Goal: Task Accomplishment & Management: Manage account settings

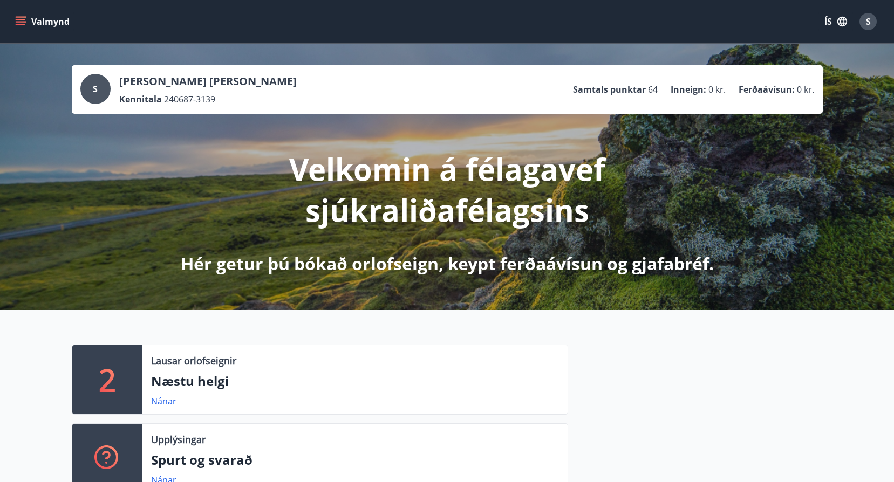
click at [17, 24] on icon "menu" at bounding box center [21, 24] width 10 height 1
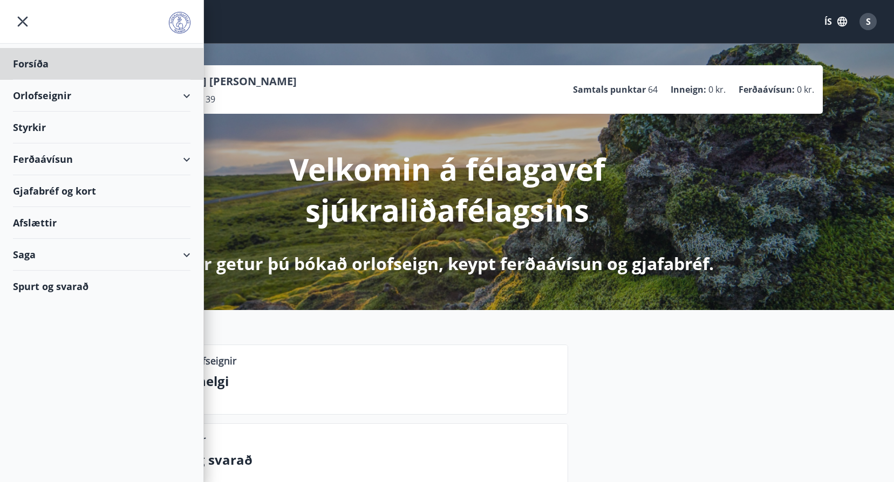
click at [54, 120] on div "Styrkir" at bounding box center [101, 128] width 177 height 32
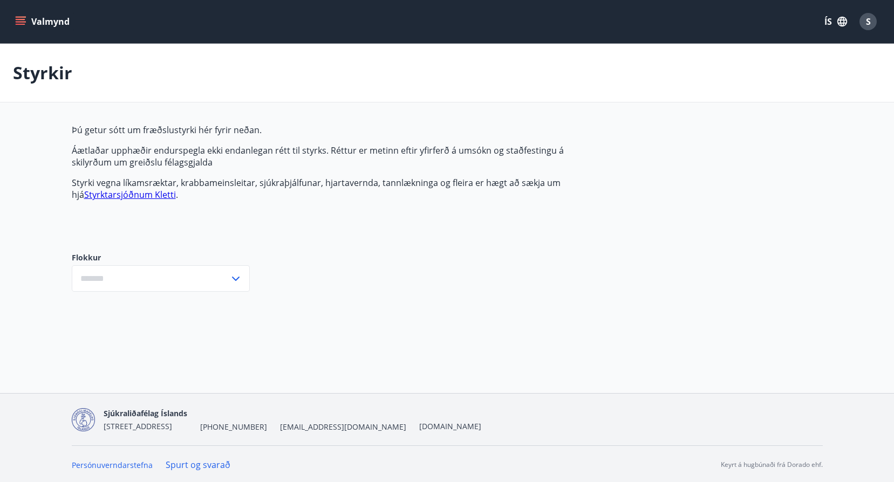
type input "***"
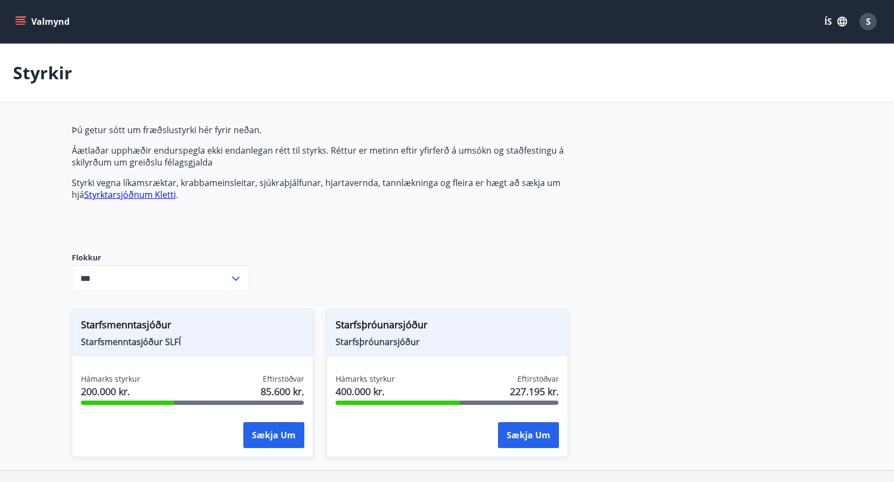
click at [868, 20] on span "S" at bounding box center [868, 22] width 5 height 12
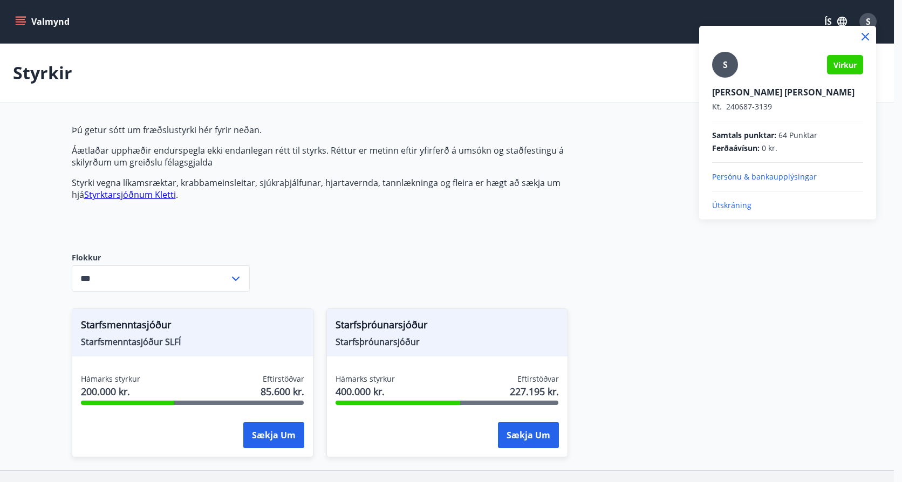
click at [744, 179] on p "Persónu & bankaupplýsingar" at bounding box center [787, 177] width 151 height 11
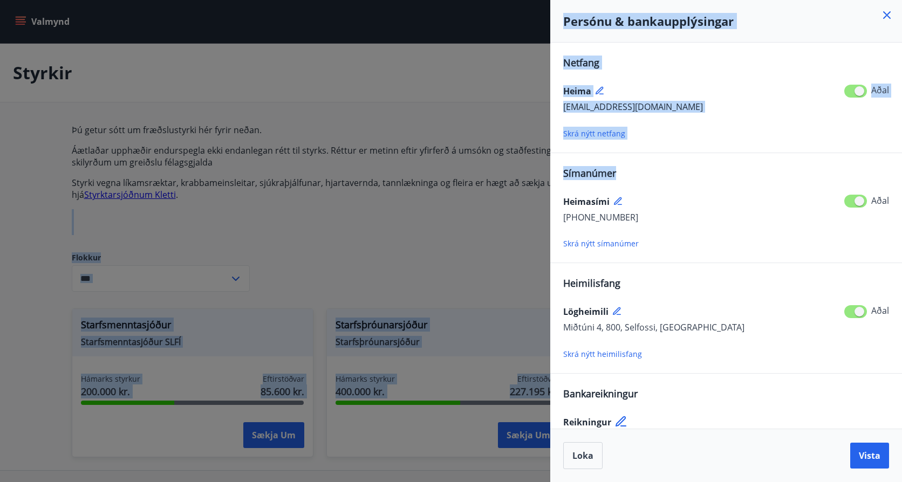
drag, startPoint x: 901, startPoint y: 173, endPoint x: 903, endPoint y: 234, distance: 61.0
click at [901, 234] on html "Valmynd ÍS S Styrkir Þú getur sótt um fræðslustyrki hér fyrir neðan. Áætlaðar u…" at bounding box center [451, 279] width 902 height 559
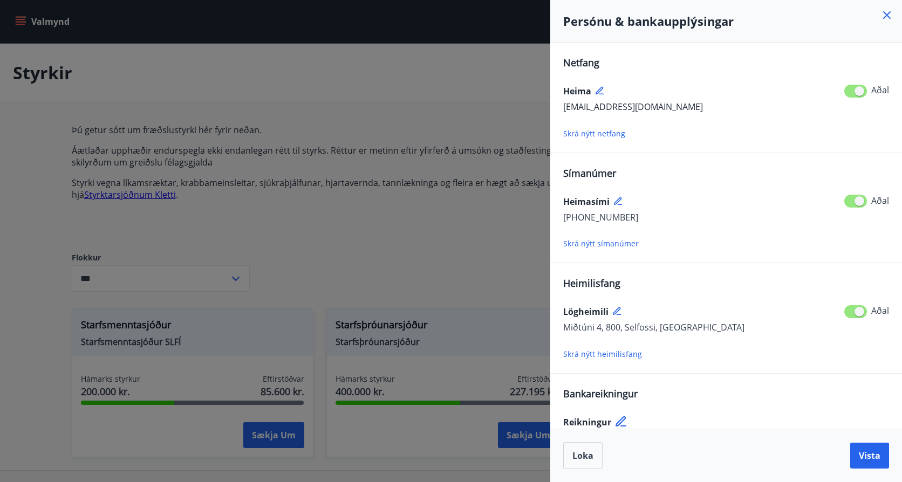
drag, startPoint x: 903, startPoint y: 234, endPoint x: 643, endPoint y: 342, distance: 281.9
click at [643, 342] on div "Heimilisfang Lögheimili Miðtúni 4, 800, Selfossi, [GEOGRAPHIC_DATA] Aðal Skrá n…" at bounding box center [726, 318] width 326 height 84
click at [620, 420] on icon at bounding box center [620, 421] width 10 height 10
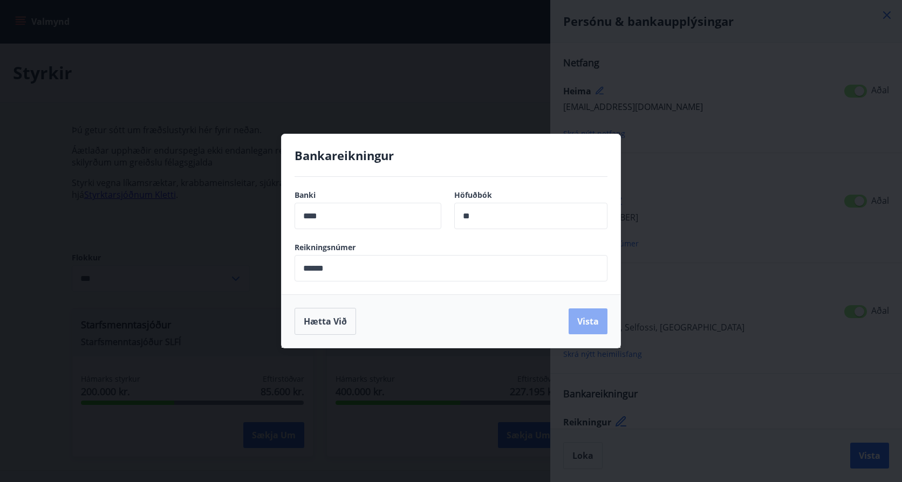
click at [599, 319] on button "Vista" at bounding box center [587, 322] width 39 height 26
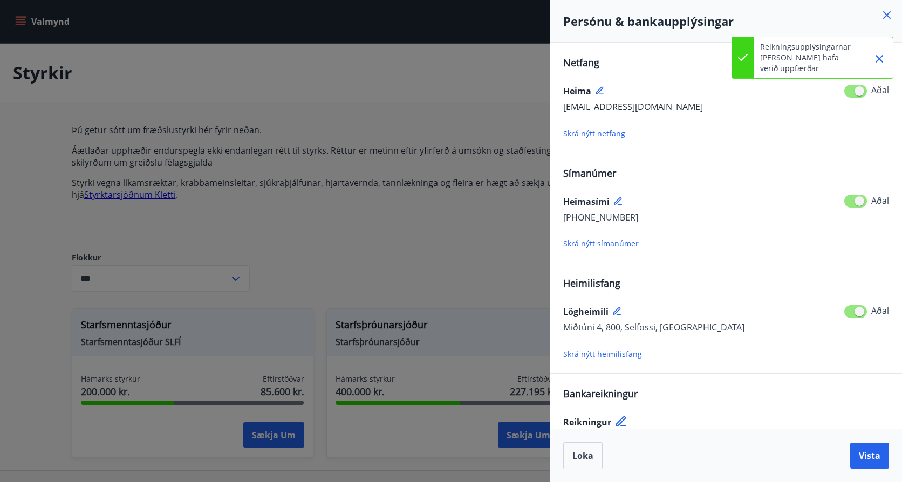
drag, startPoint x: 877, startPoint y: 57, endPoint x: 901, endPoint y: 97, distance: 46.3
click at [878, 58] on icon "Close" at bounding box center [879, 59] width 8 height 8
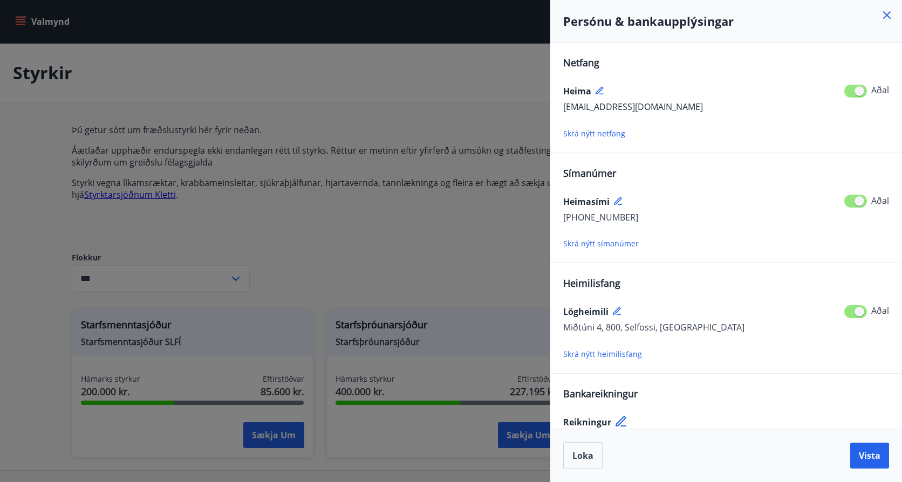
click at [883, 11] on icon at bounding box center [887, 15] width 8 height 8
